Goal: Task Accomplishment & Management: Complete application form

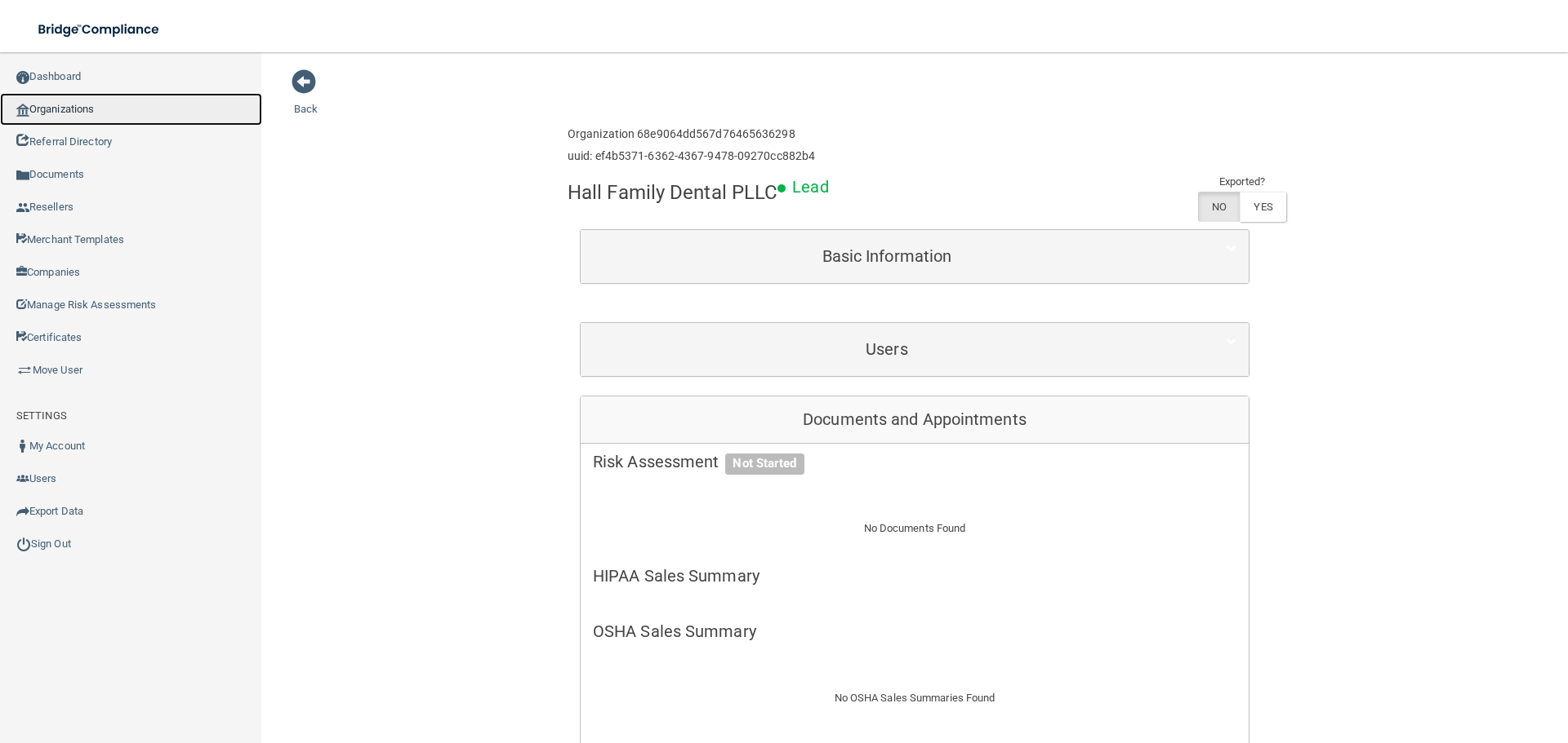
click at [170, 93] on link "Organizations" at bounding box center [130, 109] width 262 height 33
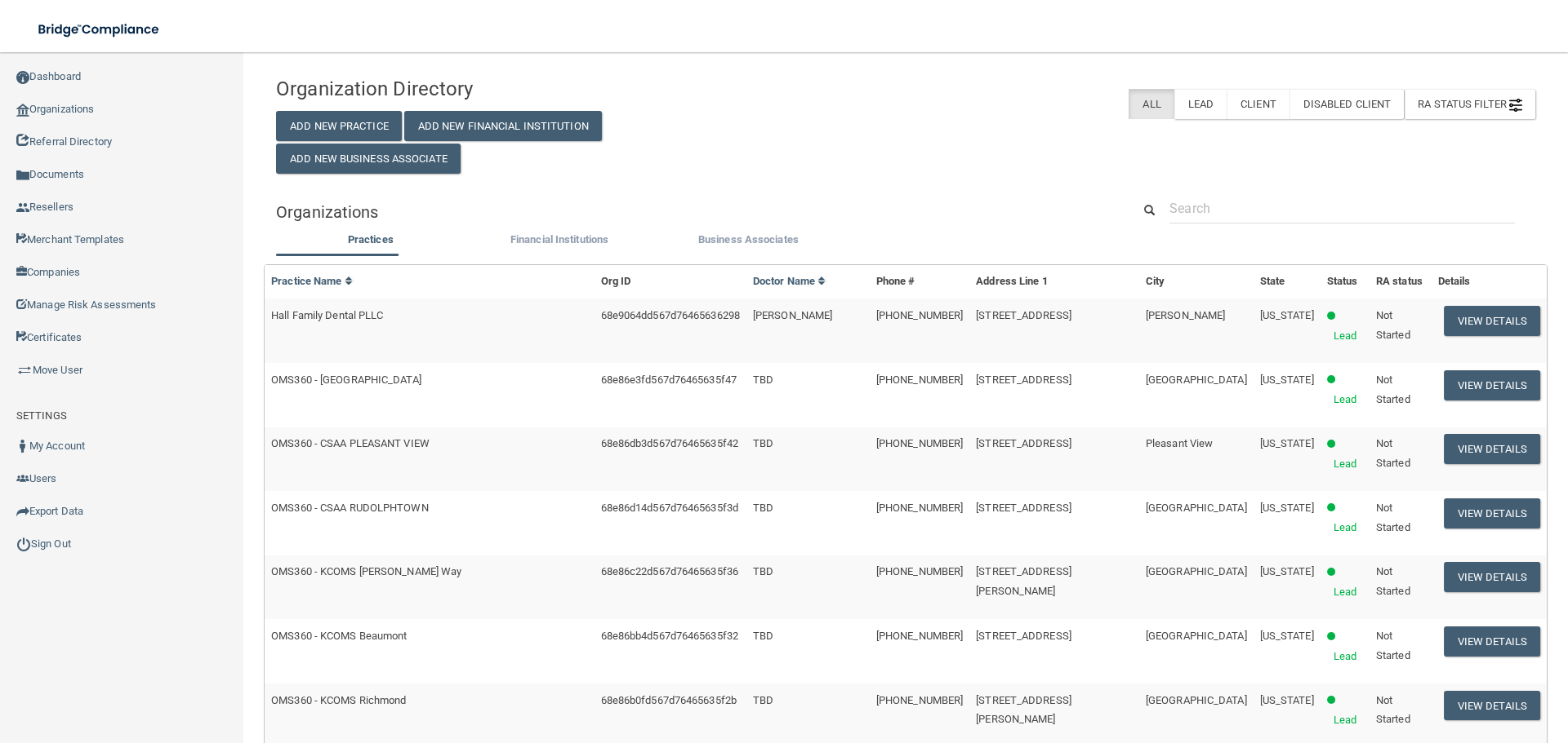
click at [336, 104] on div "Organization Directory Add New Practice Add New Financial Institution Add New B…" at bounding box center [477, 121] width 428 height 105
click at [317, 143] on div "Organization Directory Add New Practice Add New Financial Institution Add New B…" at bounding box center [477, 121] width 428 height 105
click at [321, 129] on button "Add New Practice" at bounding box center [339, 125] width 126 height 30
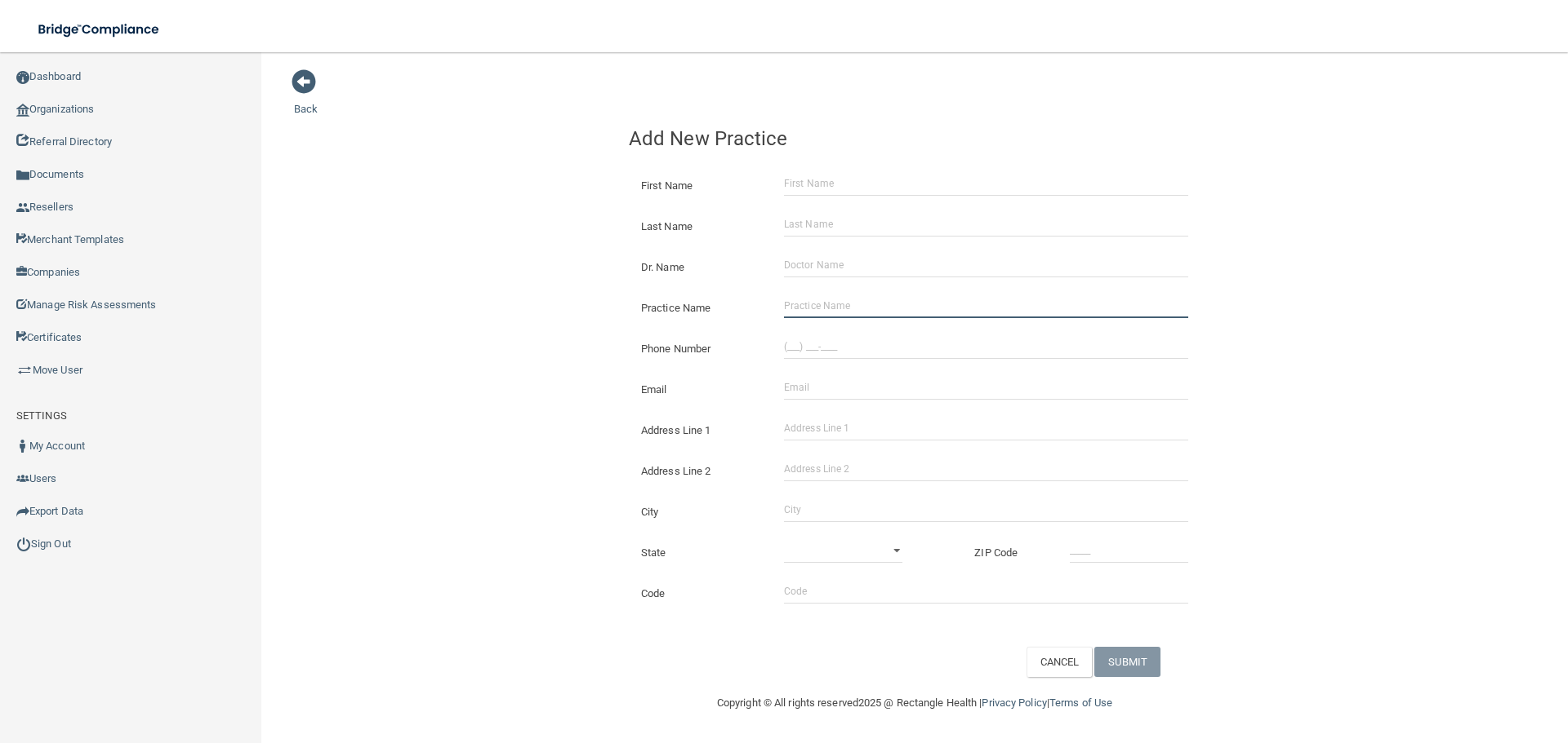
drag, startPoint x: 866, startPoint y: 308, endPoint x: 857, endPoint y: 307, distance: 9.1
click at [866, 308] on input "Practice Name" at bounding box center [986, 305] width 405 height 24
paste input "[PERSON_NAME] Santa [PERSON_NAME] MD [GEOGRAPHIC_DATA]"
type input "[PERSON_NAME] Santa [PERSON_NAME] MD [GEOGRAPHIC_DATA]"
click at [850, 357] on input "(___) ___-____" at bounding box center [986, 346] width 405 height 24
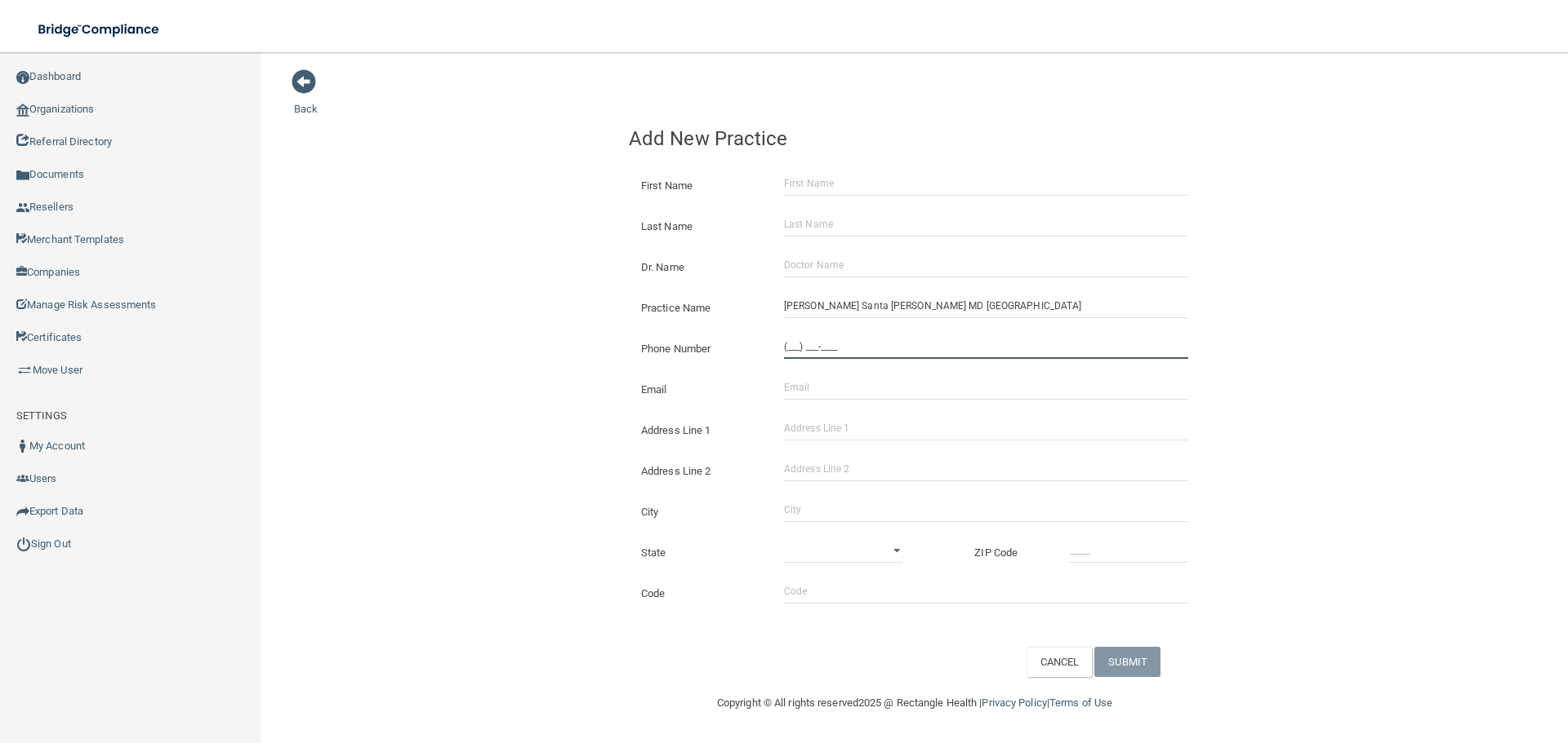
paste input "561) 338-0811"
type input "[PHONE_NUMBER]"
click at [851, 431] on input "Address Line 1" at bounding box center [986, 427] width 405 height 24
paste input "[STREET_ADDRESS][PERSON_NAME]"
drag, startPoint x: 906, startPoint y: 426, endPoint x: 870, endPoint y: 436, distance: 37.4
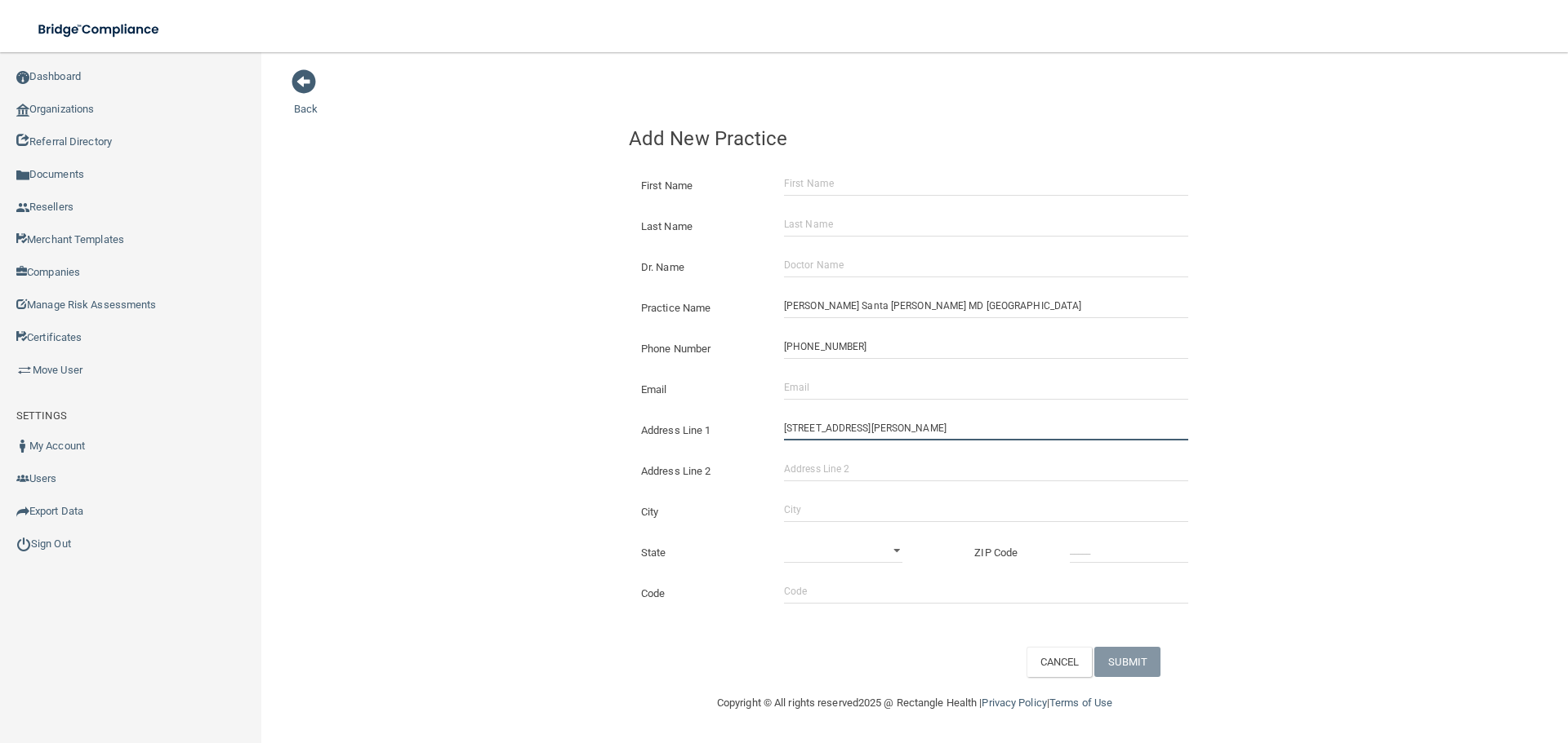
click at [870, 436] on input "[STREET_ADDRESS][PERSON_NAME]" at bounding box center [986, 427] width 405 height 24
type input "[STREET_ADDRESS][PERSON_NAME]"
click at [860, 460] on input "Address Line 2" at bounding box center [986, 469] width 405 height 24
paste input "#121"
click at [787, 477] on input "#121" at bounding box center [986, 469] width 405 height 24
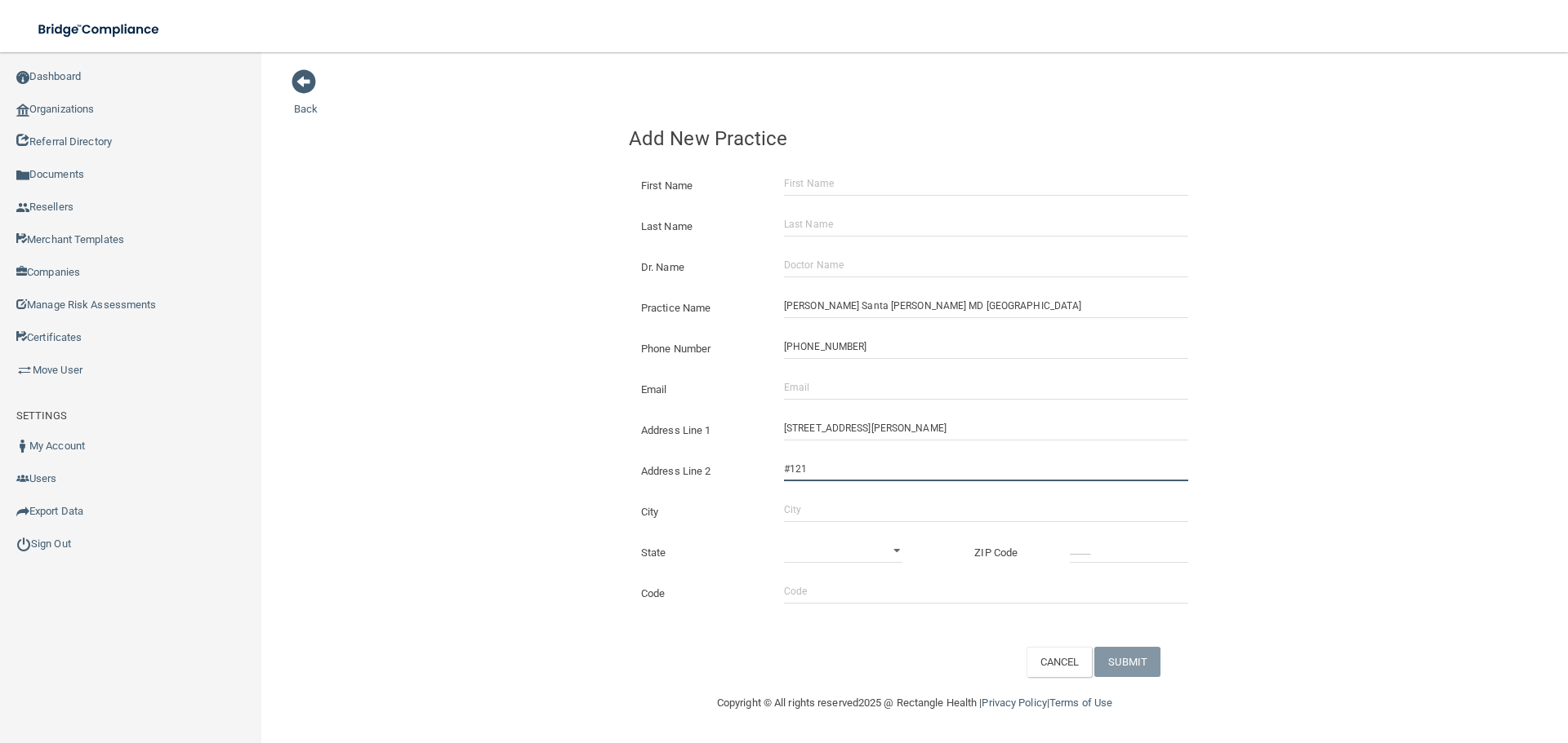
click at [787, 472] on input "#121" at bounding box center [986, 469] width 405 height 24
click at [785, 470] on input "#121" at bounding box center [986, 469] width 405 height 24
type input "Suite #121"
click at [837, 506] on input "City" at bounding box center [986, 509] width 405 height 24
type input "Boca Raton"
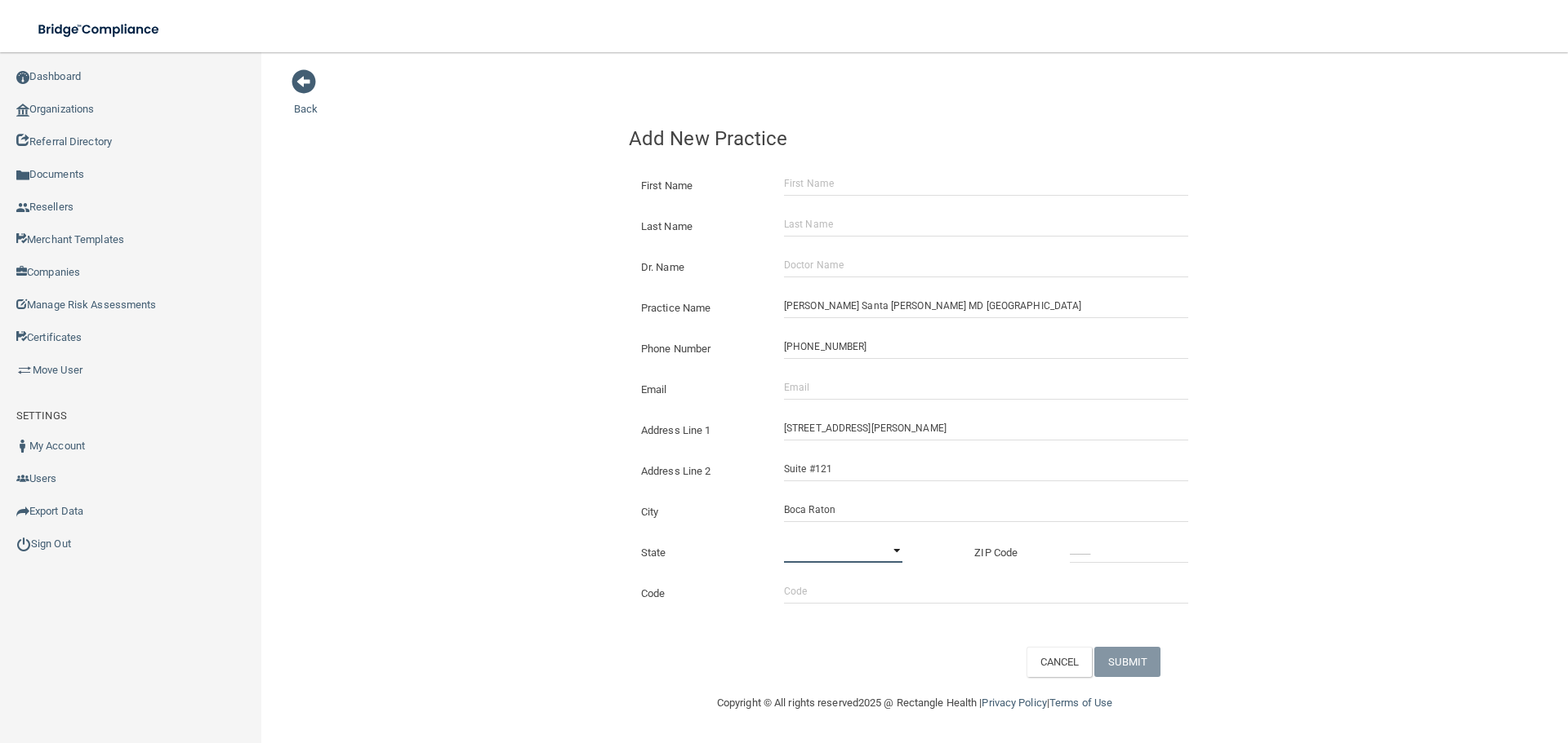
click at [826, 546] on select "[US_STATE] [US_STATE] [US_STATE] [US_STATE] [US_STATE] [US_STATE] [US_STATE] [U…" at bounding box center [843, 550] width 119 height 24
select select "9"
click at [784, 538] on select "[US_STATE] [US_STATE] [US_STATE] [US_STATE] [US_STATE] [US_STATE] [US_STATE] [U…" at bounding box center [843, 550] width 119 height 24
click at [1088, 553] on input "_____" at bounding box center [1129, 550] width 119 height 24
type input "33486"
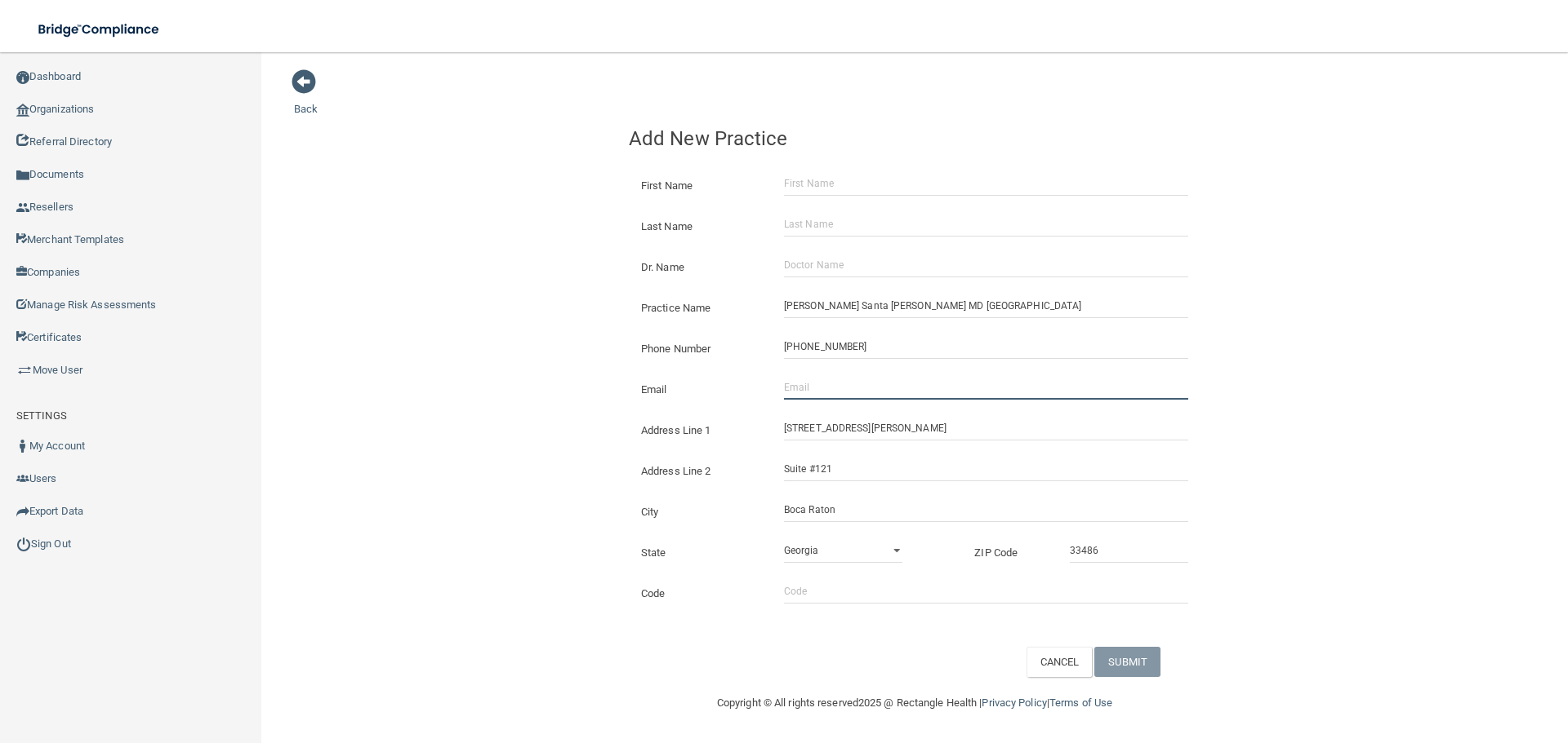
drag, startPoint x: 806, startPoint y: 383, endPoint x: 748, endPoint y: 392, distance: 58.7
click at [806, 383] on input "Email" at bounding box center [986, 387] width 405 height 24
paste input "[EMAIL_ADDRESS][DOMAIN_NAME]"
type input "[EMAIL_ADDRESS][DOMAIN_NAME]"
drag, startPoint x: 835, startPoint y: 172, endPoint x: 833, endPoint y: 181, distance: 9.2
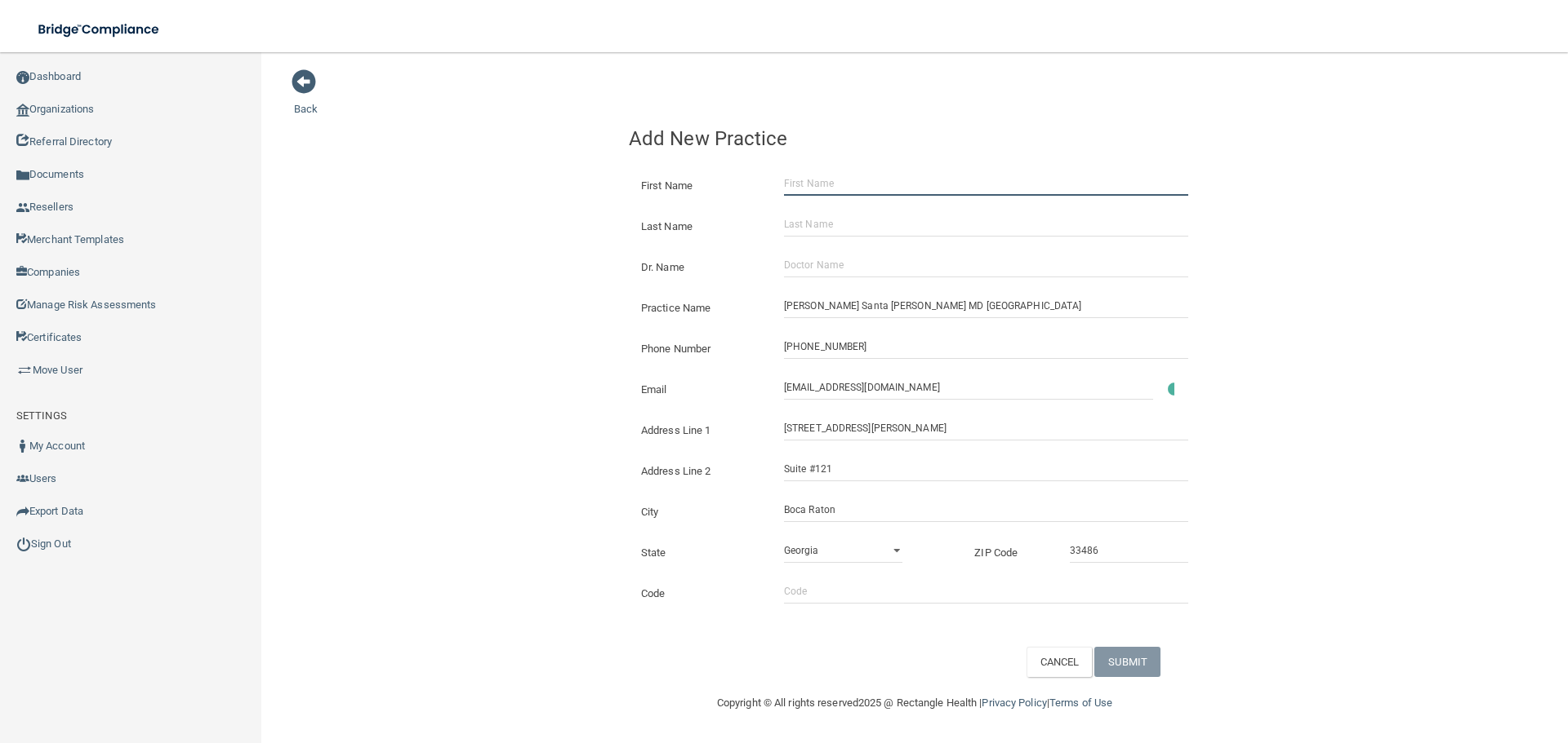
click at [835, 172] on input "First Name" at bounding box center [986, 183] width 405 height 24
paste input "Pavitra Harrideo"
click at [804, 191] on input "Pavitra Harrideo" at bounding box center [986, 183] width 405 height 24
drag, startPoint x: 807, startPoint y: 193, endPoint x: 742, endPoint y: 190, distance: 65.1
click at [753, 172] on div "First Name [PERSON_NAME]" at bounding box center [914, 172] width 572 height 0
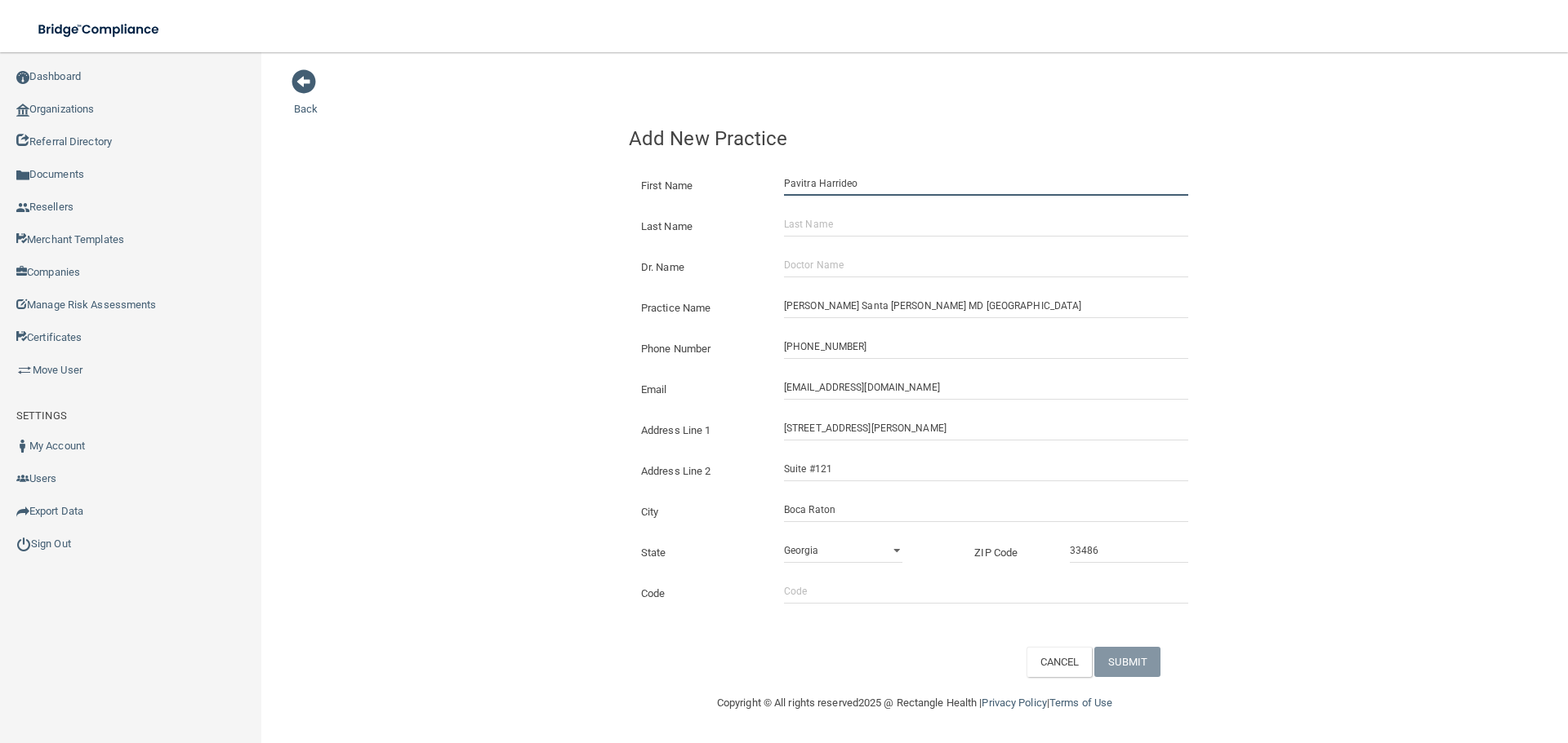
click at [832, 194] on input "Pavitra Harrideo" at bounding box center [986, 183] width 405 height 24
type input "Pavitra"
click at [826, 234] on input "Last Name" at bounding box center [986, 224] width 405 height 24
paste input "Harrideo"
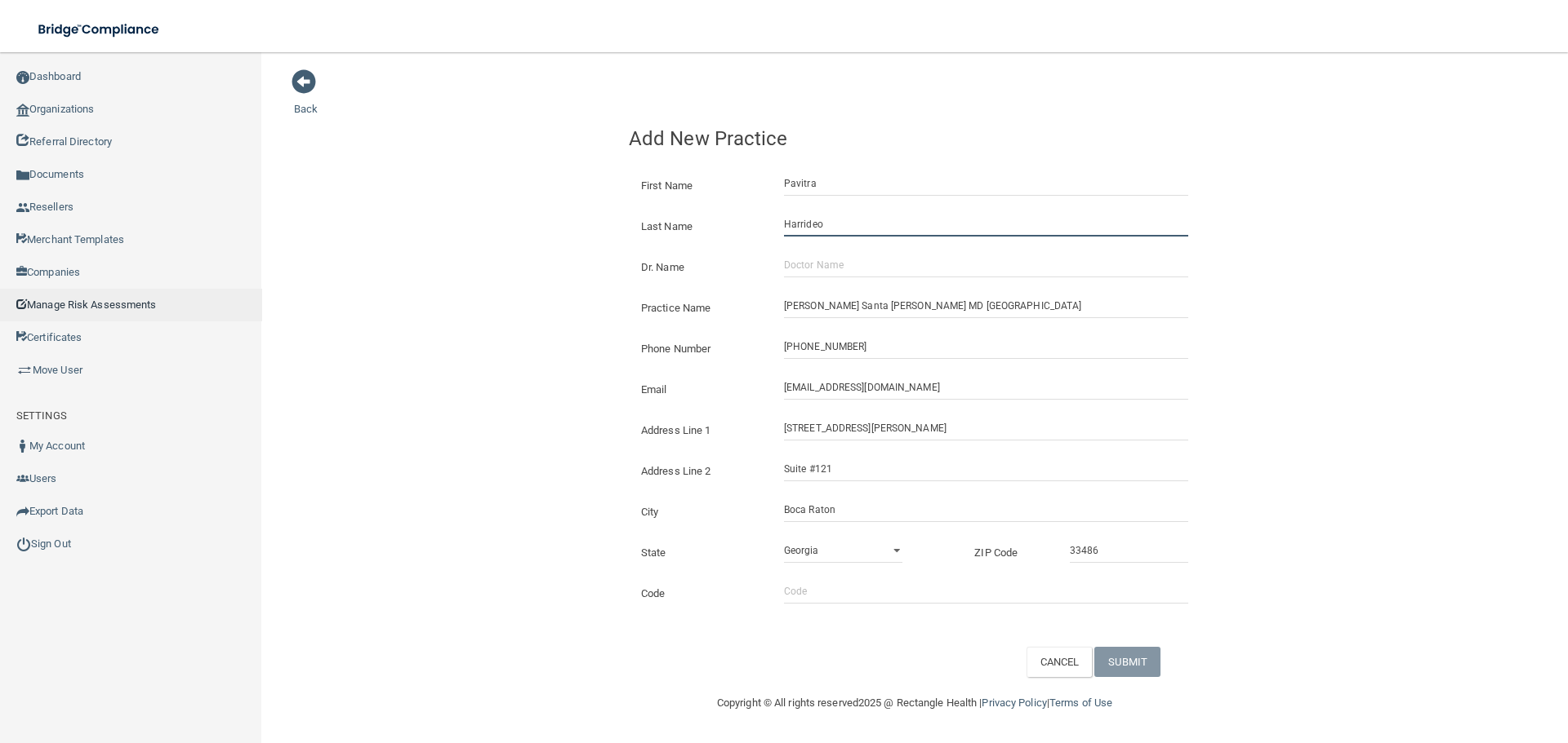
type input "Harrideo"
drag, startPoint x: 819, startPoint y: 271, endPoint x: 518, endPoint y: 285, distance: 301.3
click at [819, 271] on input "Dr. Name" at bounding box center [986, 264] width 405 height 24
paste input "[PERSON_NAME] santa [PERSON_NAME]"
click at [347, 294] on div "Back Add New Practice First Name Pavitra Last Name Harrideo Dr. Name [PERSON_NA…" at bounding box center [913, 372] width 1241 height 609
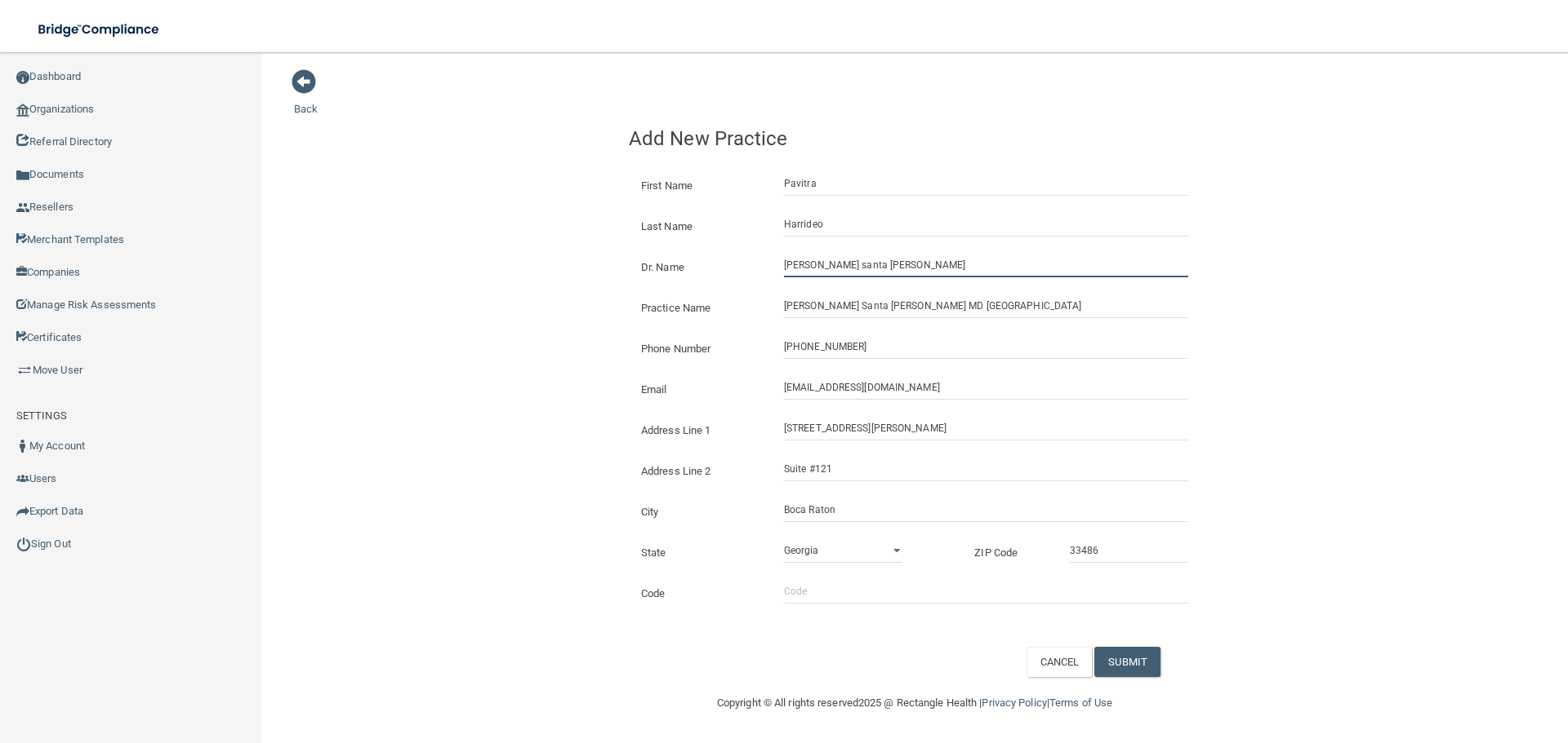
click at [812, 270] on input "[PERSON_NAME] santa [PERSON_NAME]" at bounding box center [986, 264] width 405 height 24
drag, startPoint x: 808, startPoint y: 267, endPoint x: 713, endPoint y: 266, distance: 95.0
click at [713, 253] on div "Dr. Name [PERSON_NAME] santa [PERSON_NAME]" at bounding box center [914, 253] width 572 height 0
type input "[PERSON_NAME] santa [PERSON_NAME]"
click at [1137, 658] on button "SUBMIT" at bounding box center [1127, 662] width 66 height 30
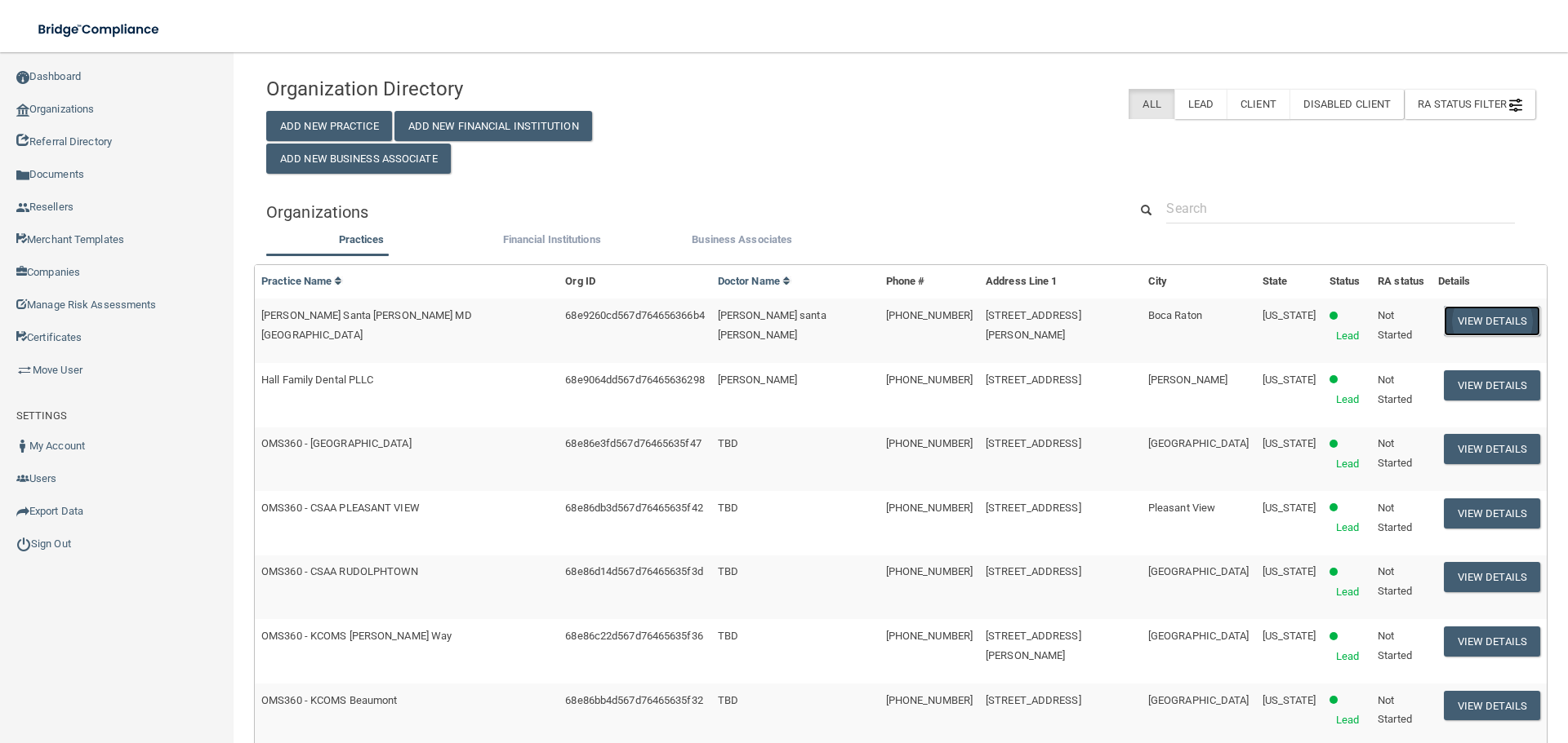
click at [1491, 325] on button "View Details" at bounding box center [1492, 320] width 97 height 30
